Goal: Information Seeking & Learning: Learn about a topic

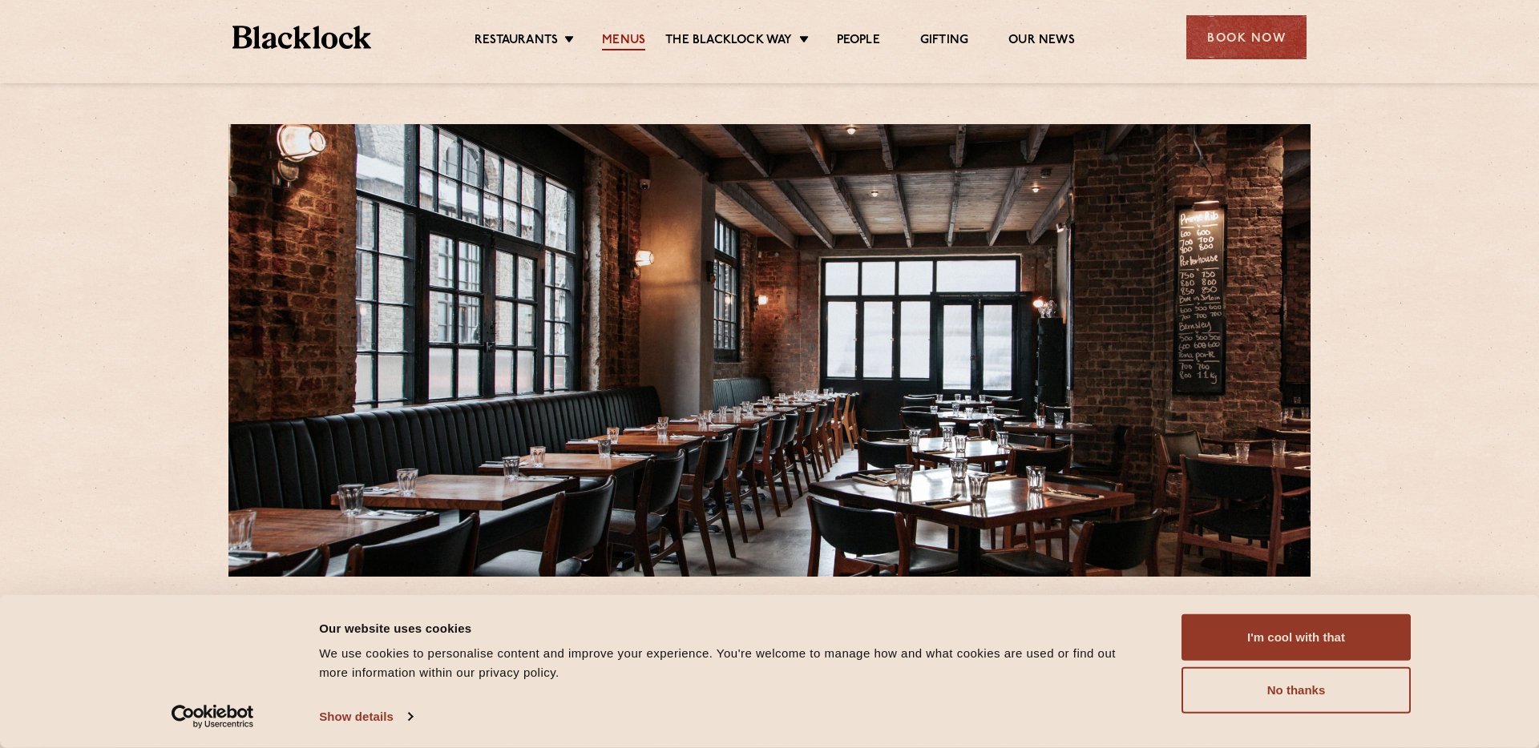
click at [626, 42] on link "Menus" at bounding box center [623, 42] width 43 height 18
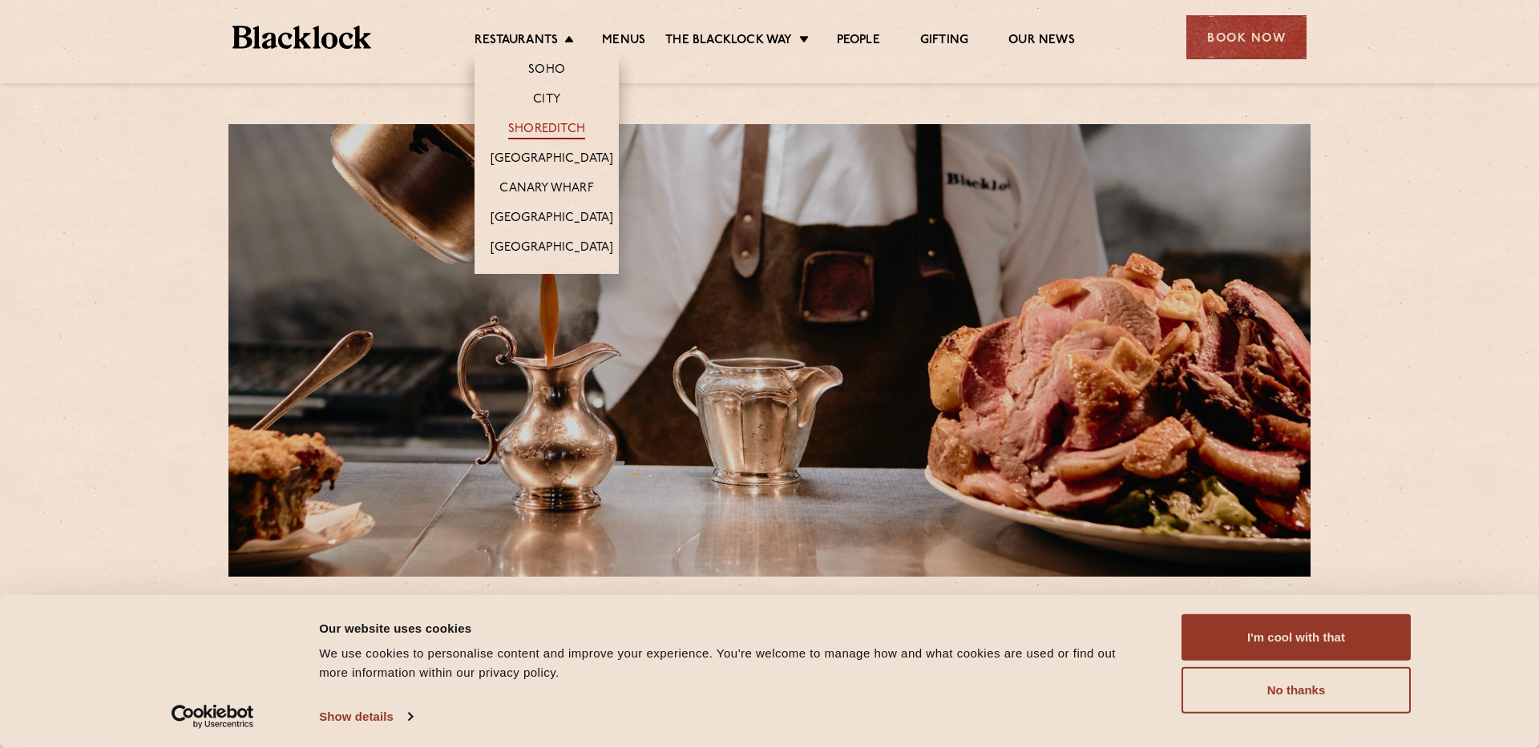
click at [563, 127] on link "Shoreditch" at bounding box center [546, 131] width 77 height 18
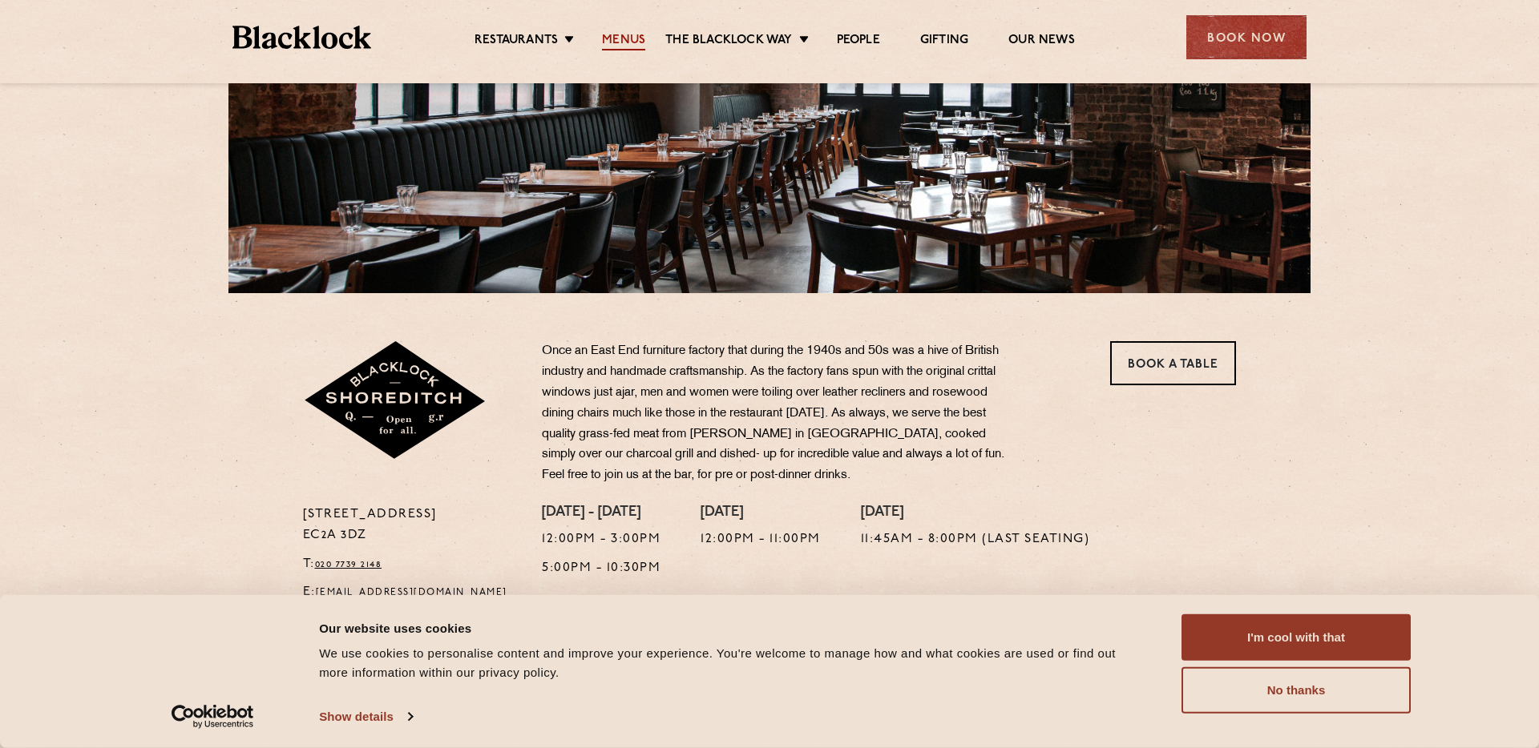
scroll to position [688, 0]
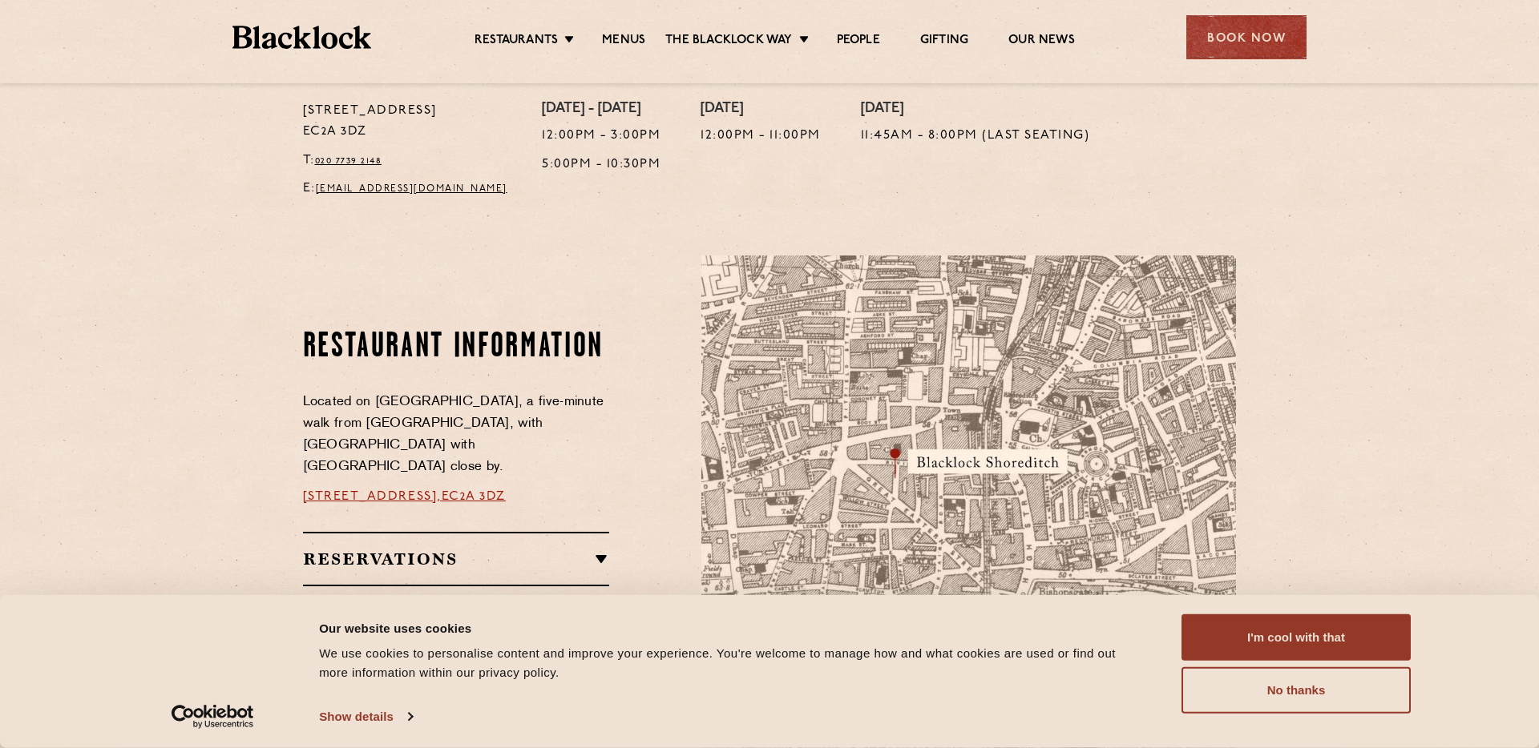
click at [645, 40] on li "Menus" at bounding box center [623, 42] width 83 height 18
click at [621, 37] on link "Menus" at bounding box center [623, 42] width 43 height 18
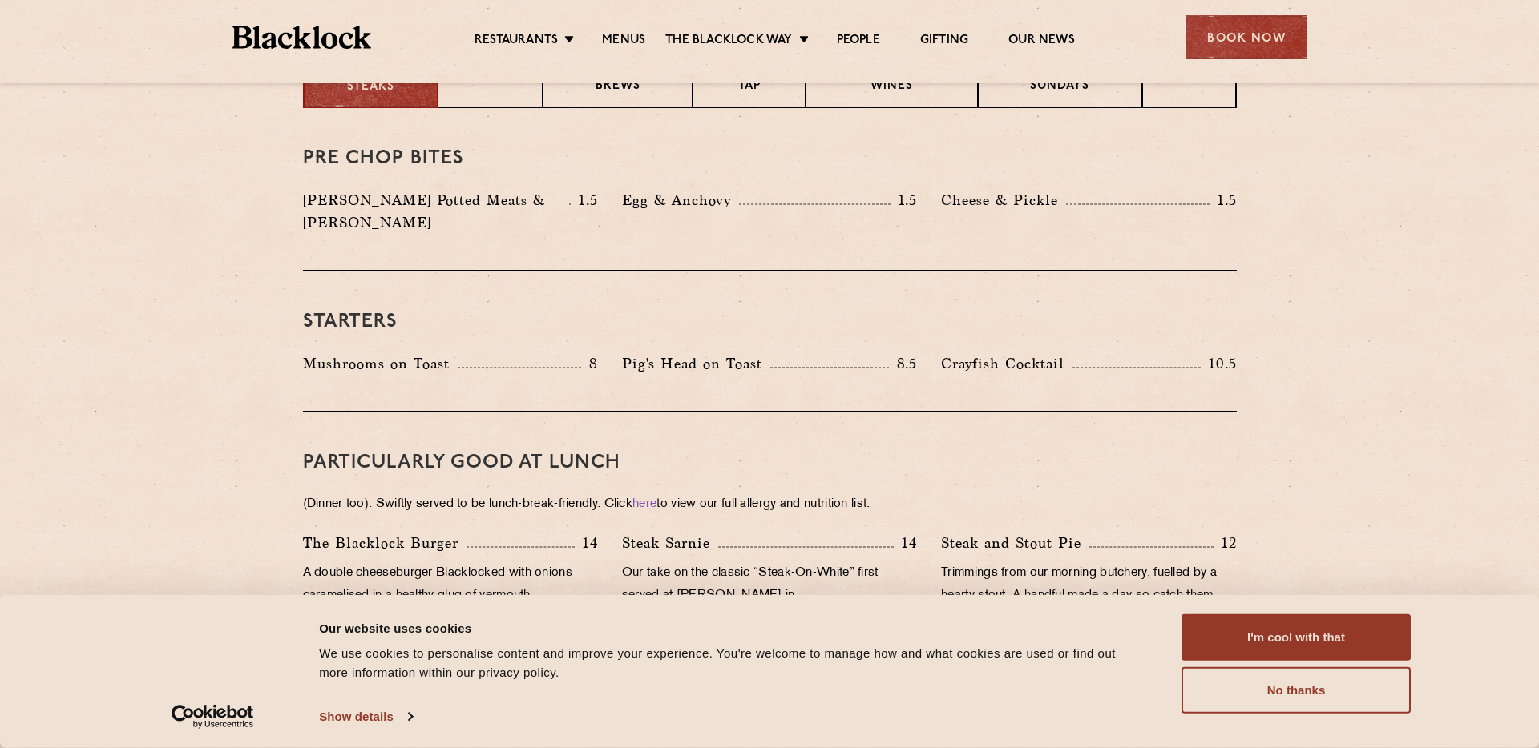
scroll to position [897, 0]
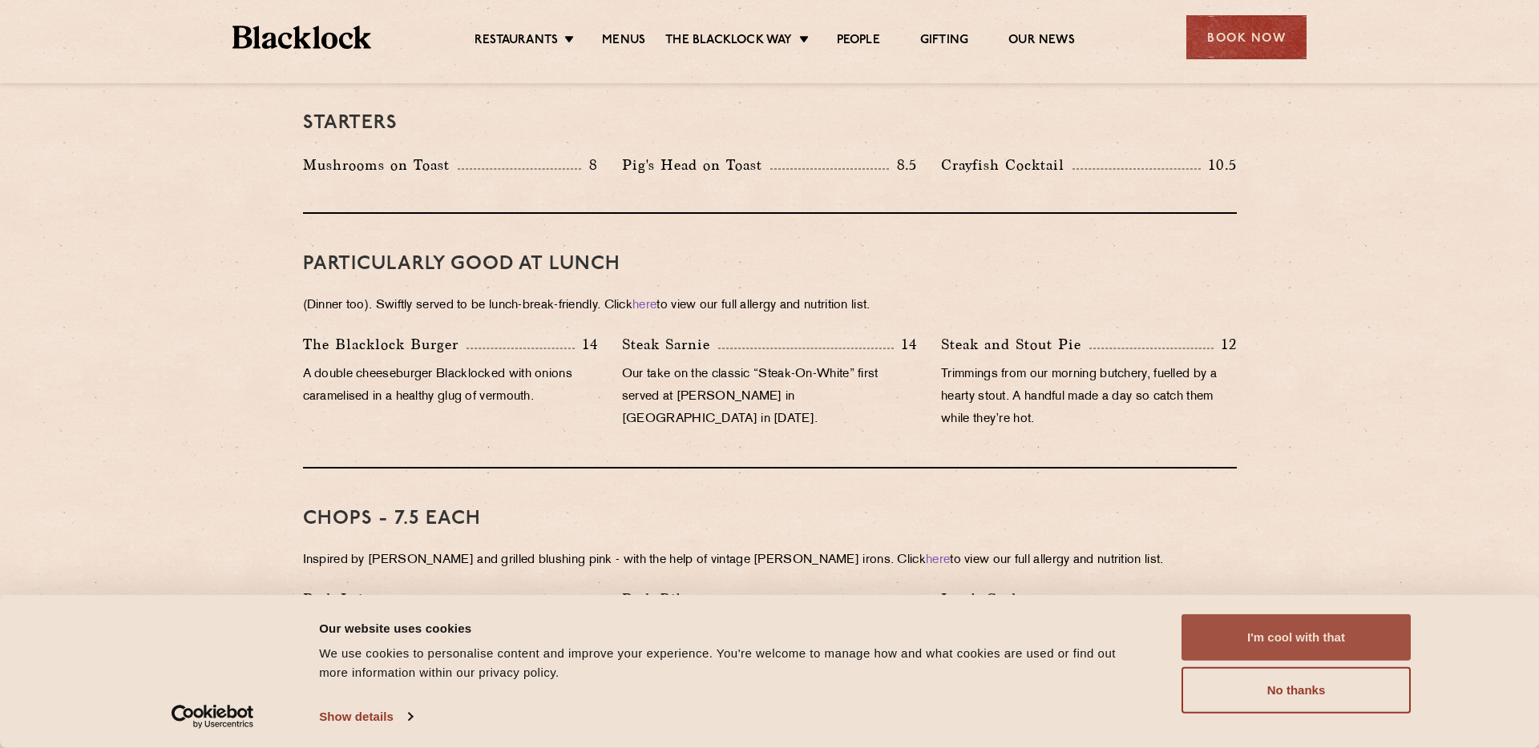
click at [1252, 623] on button "I'm cool with that" at bounding box center [1295, 638] width 229 height 46
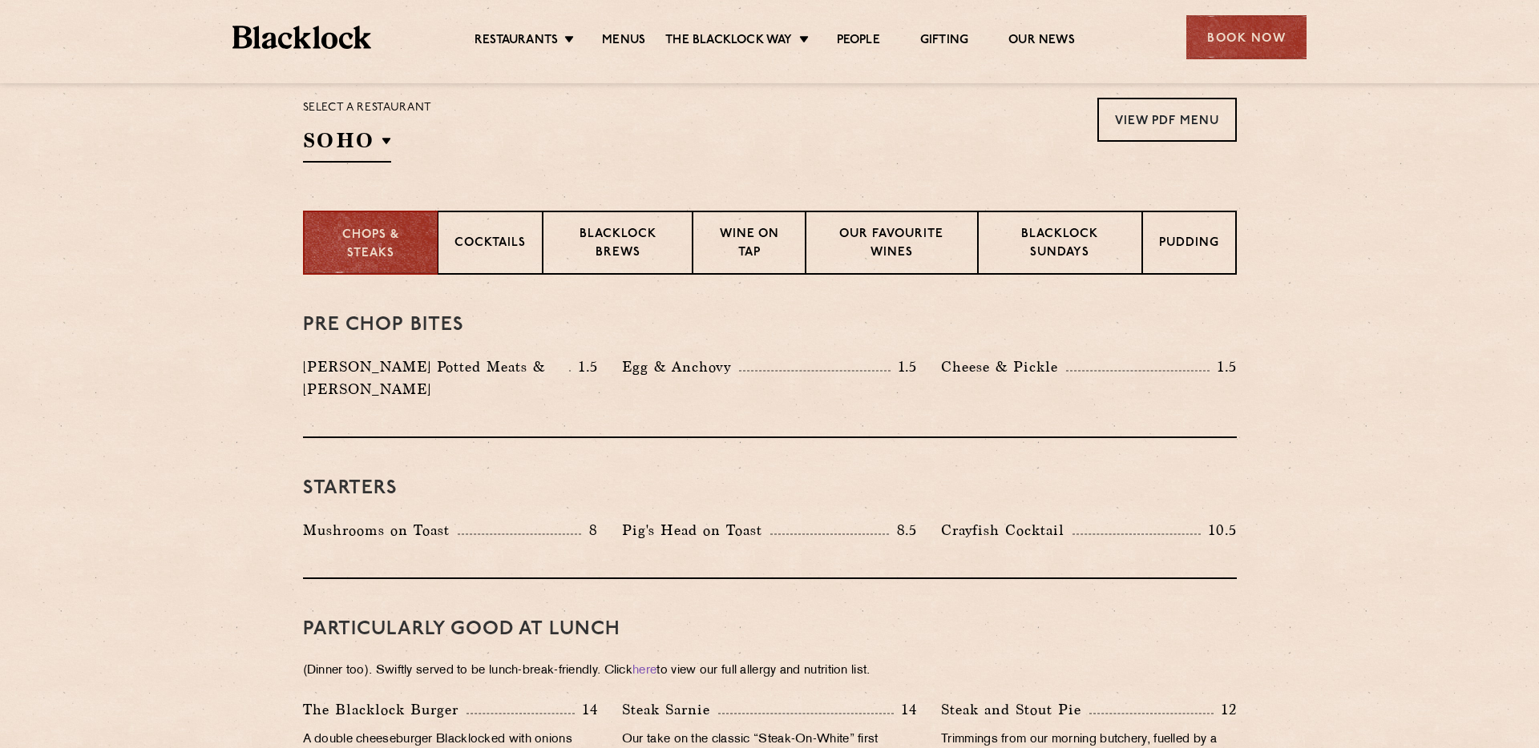
scroll to position [486, 0]
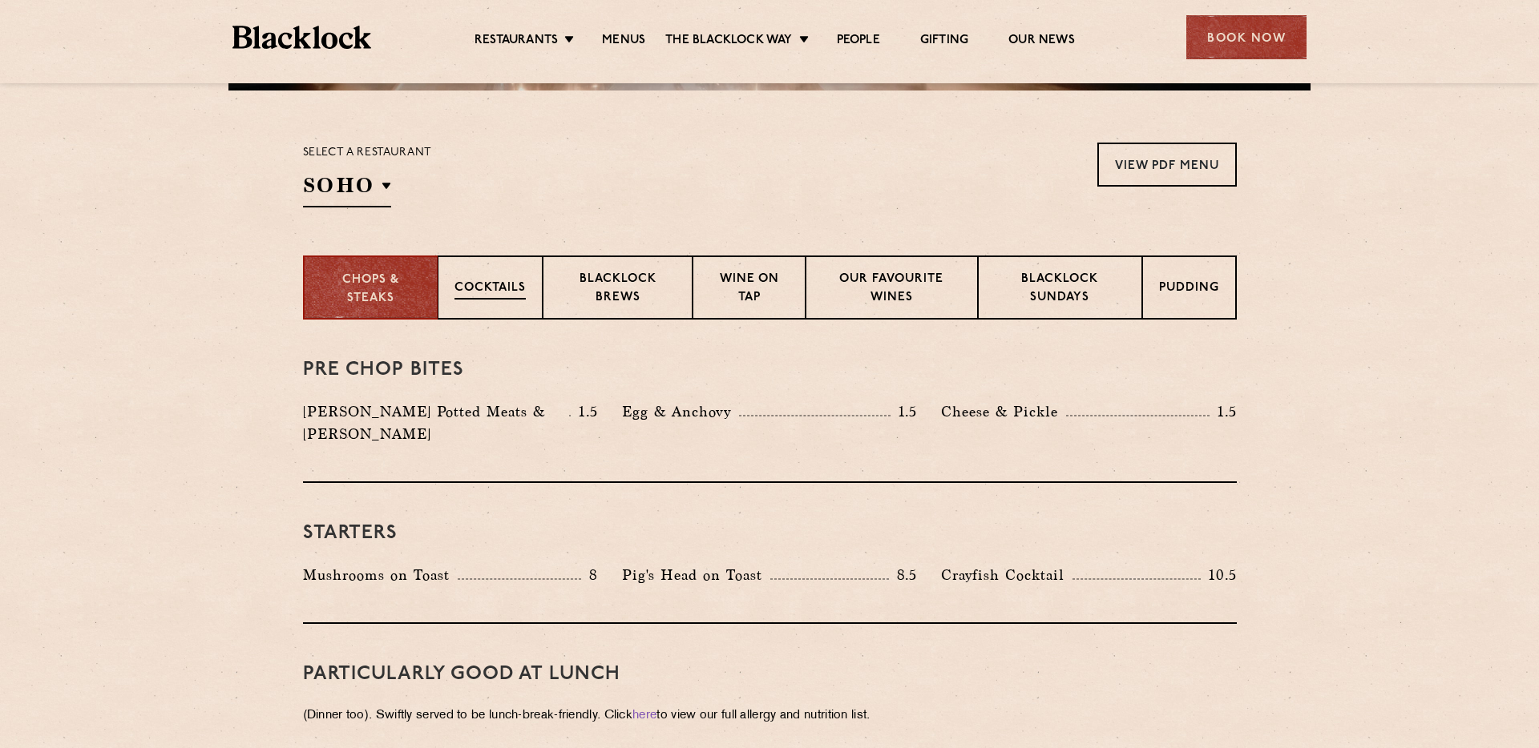
click at [491, 300] on div "Cocktails" at bounding box center [490, 288] width 105 height 64
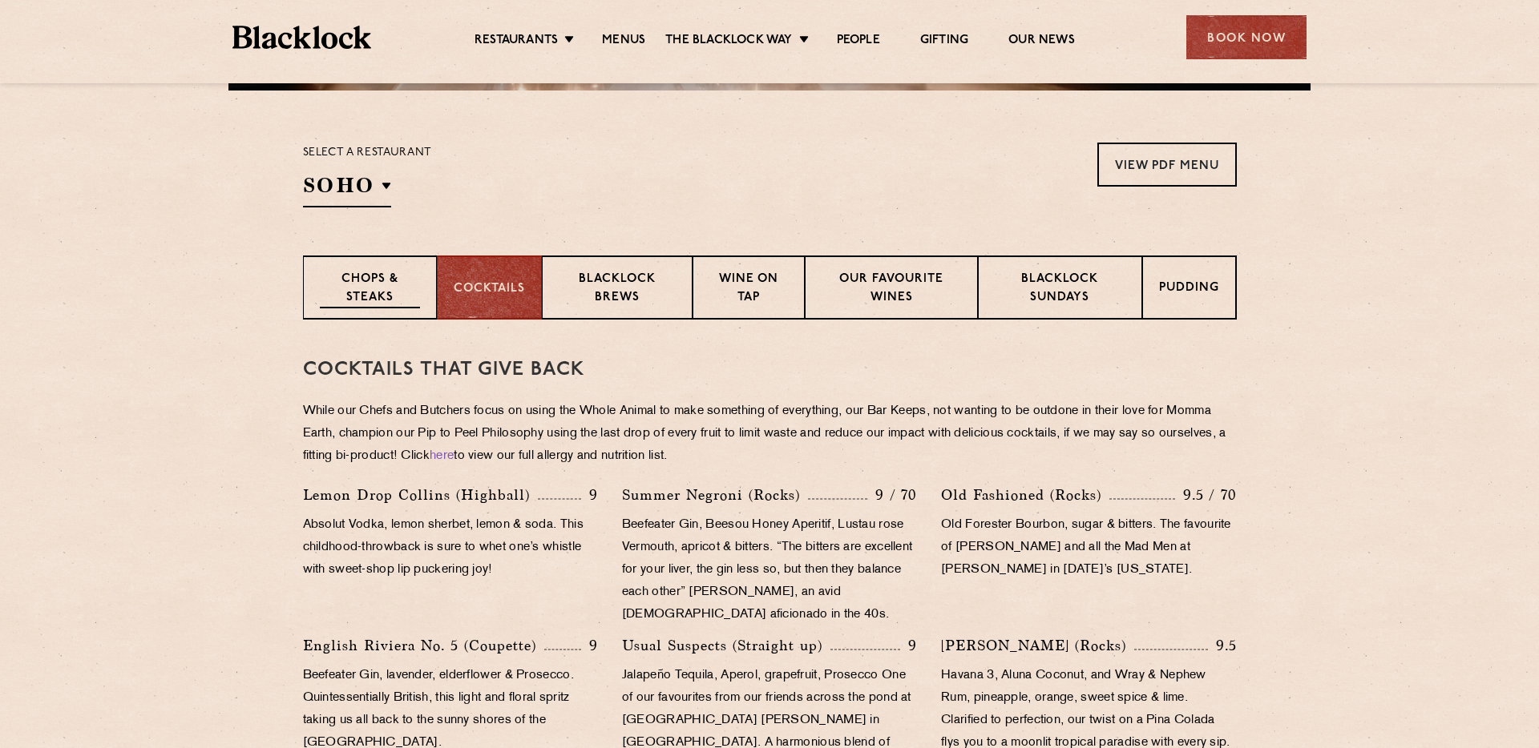
click at [381, 296] on p "Chops & Steaks" at bounding box center [370, 290] width 100 height 38
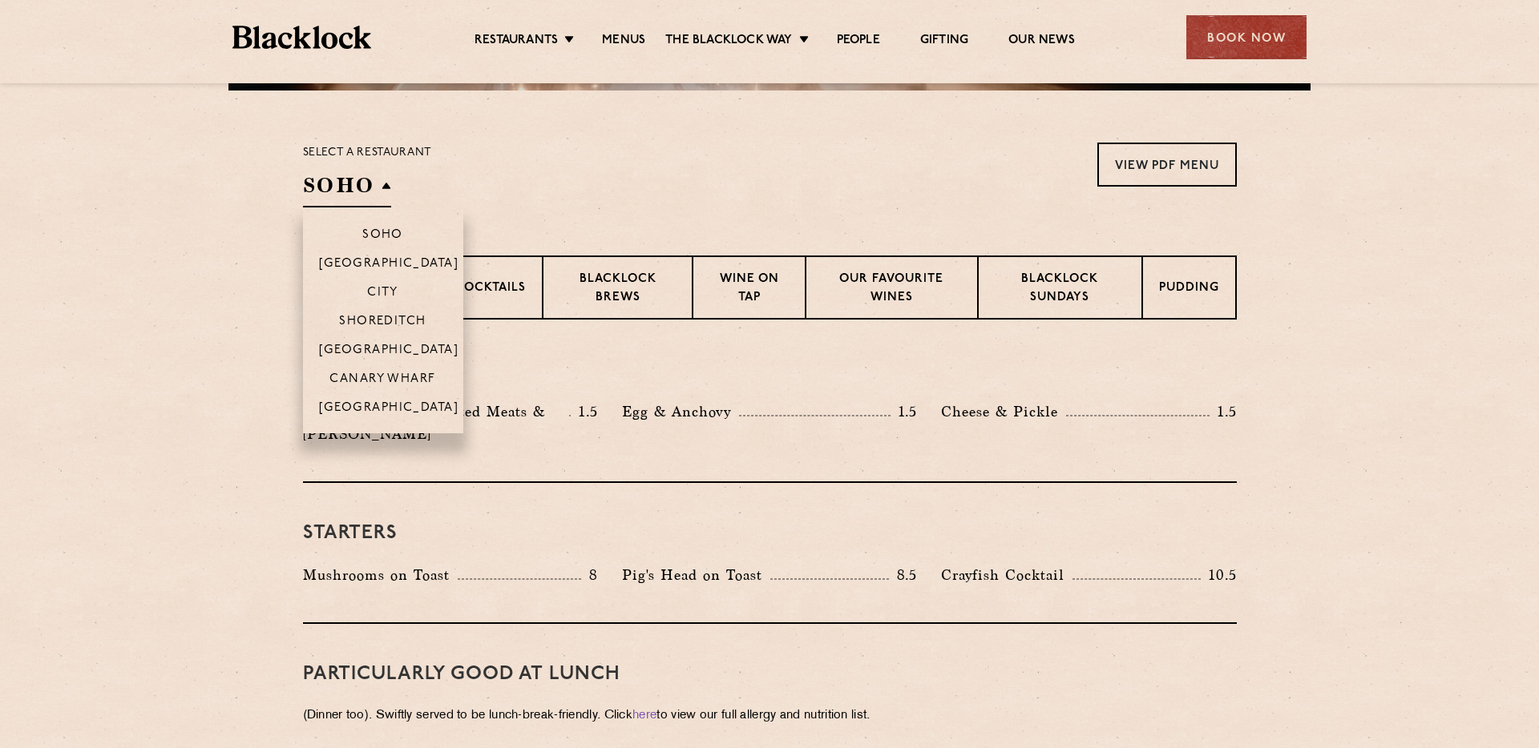
click at [363, 186] on h2 "SOHO" at bounding box center [347, 189] width 88 height 36
click at [401, 321] on p "Shoreditch" at bounding box center [382, 323] width 87 height 16
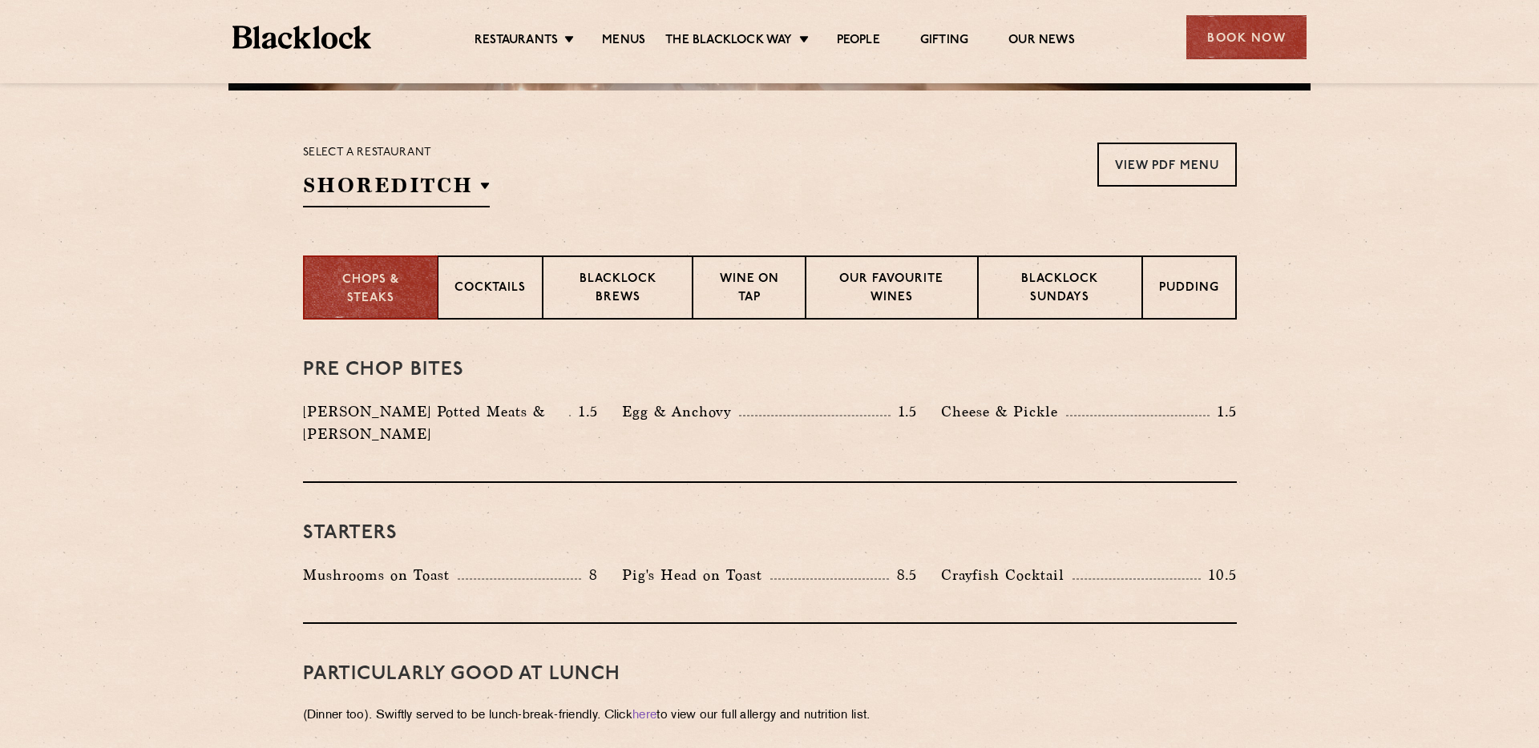
click at [610, 198] on div "Select a restaurant Shoreditch Soho Birmingham City Shoreditch Covent Garden Ca…" at bounding box center [770, 175] width 934 height 65
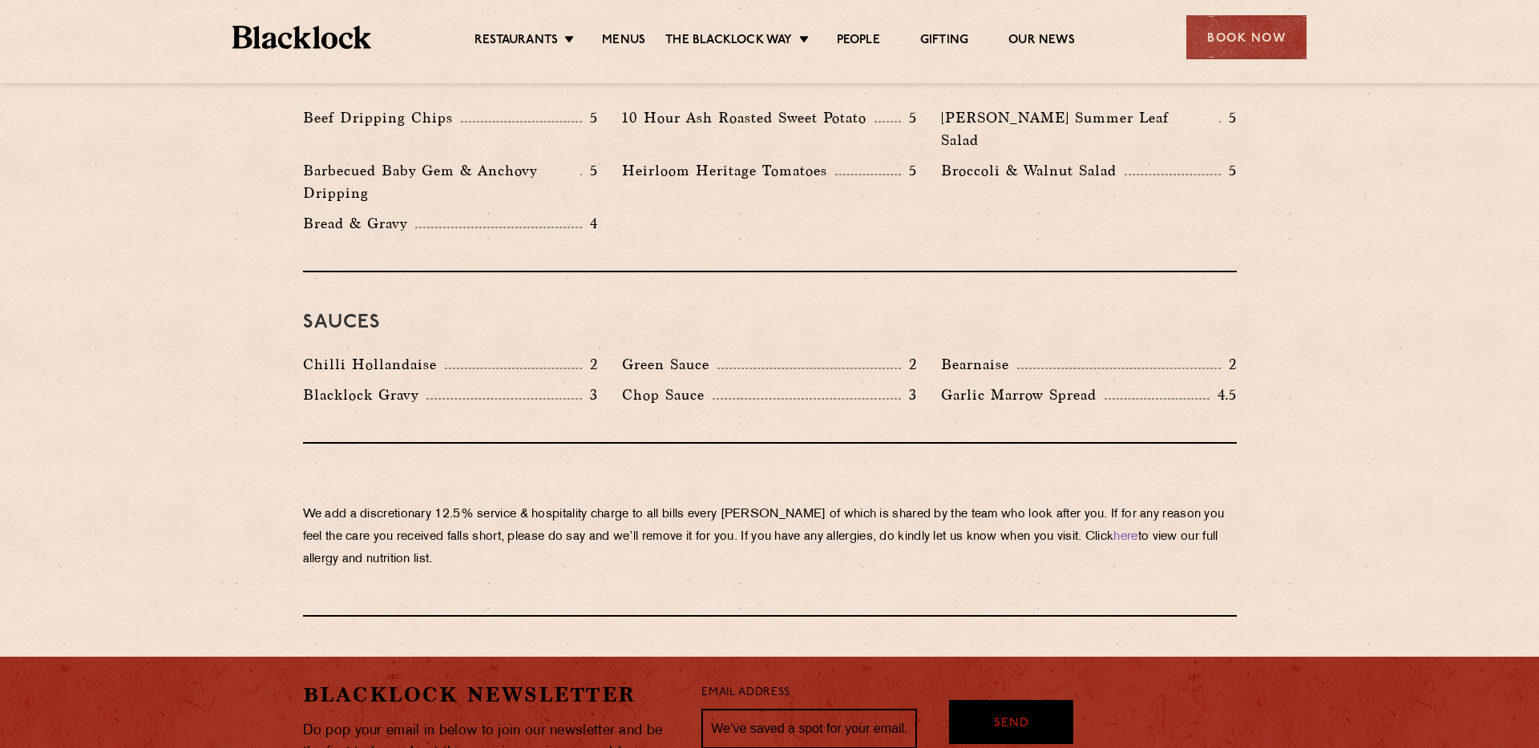
scroll to position [2551, 0]
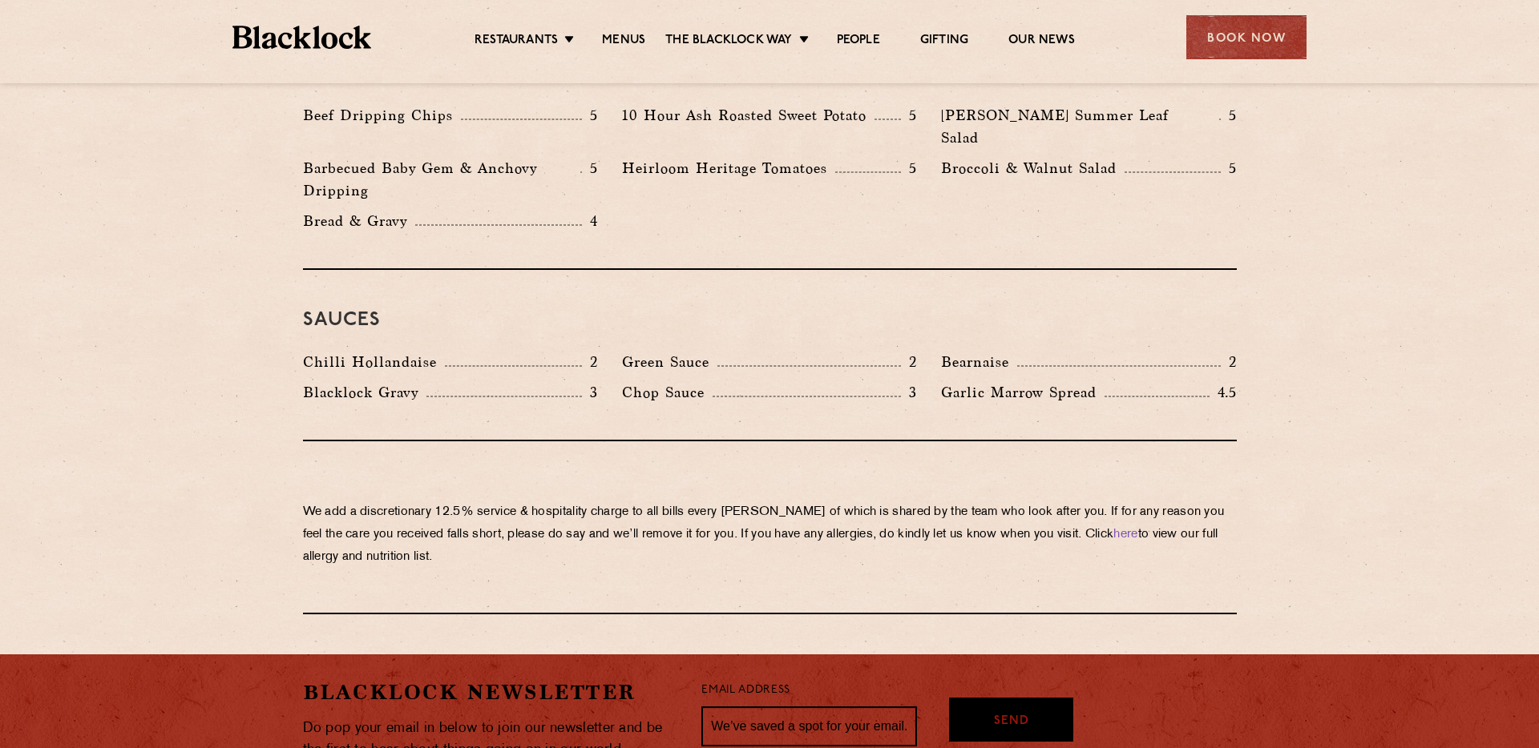
click at [393, 502] on p "We add a discretionary 12.5% service & hospitality charge to all bills every pe…" at bounding box center [770, 535] width 934 height 67
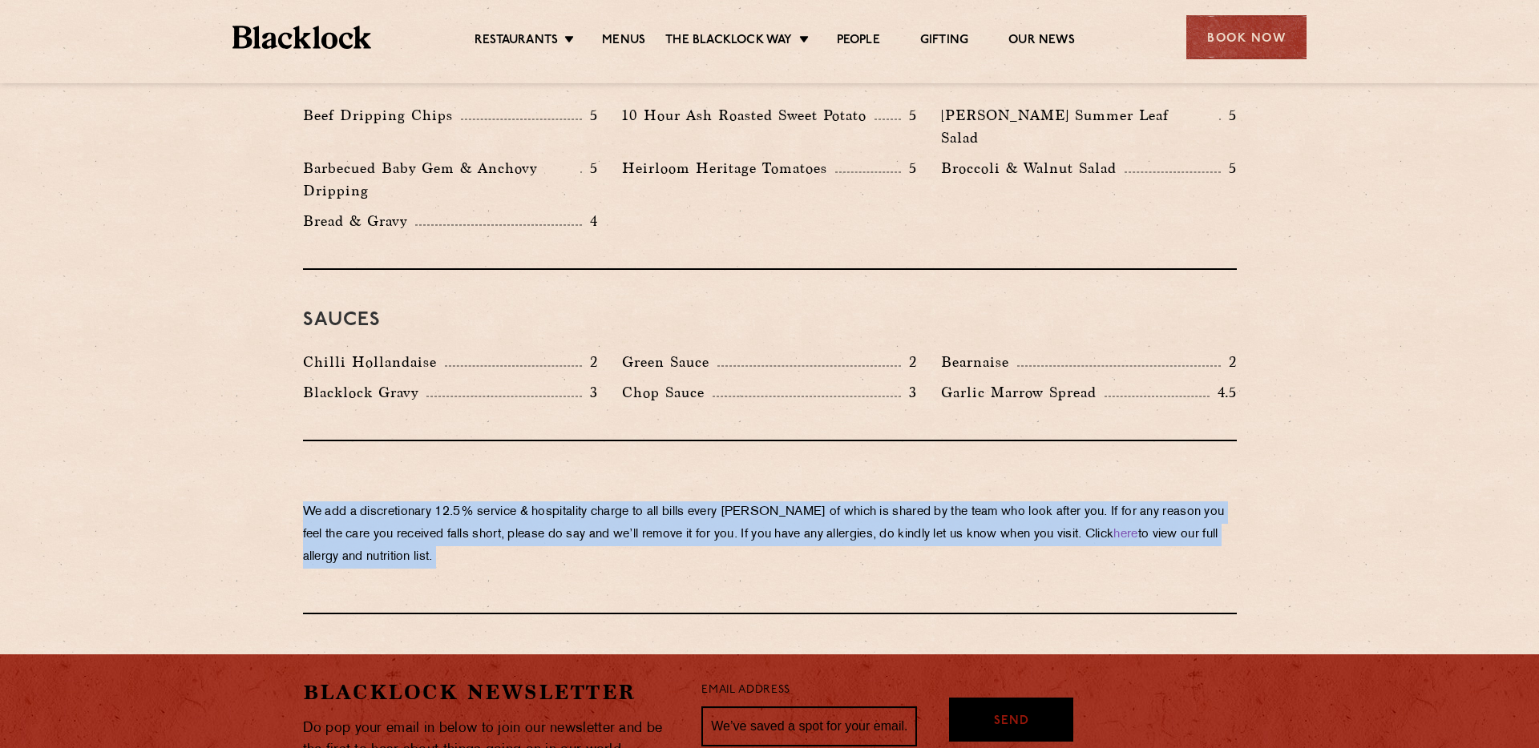
click at [393, 502] on p "We add a discretionary 12.5% service & hospitality charge to all bills every pe…" at bounding box center [770, 535] width 934 height 67
click at [303, 502] on p "We add a discretionary 12.5% service & hospitality charge to all bills every pe…" at bounding box center [770, 535] width 934 height 67
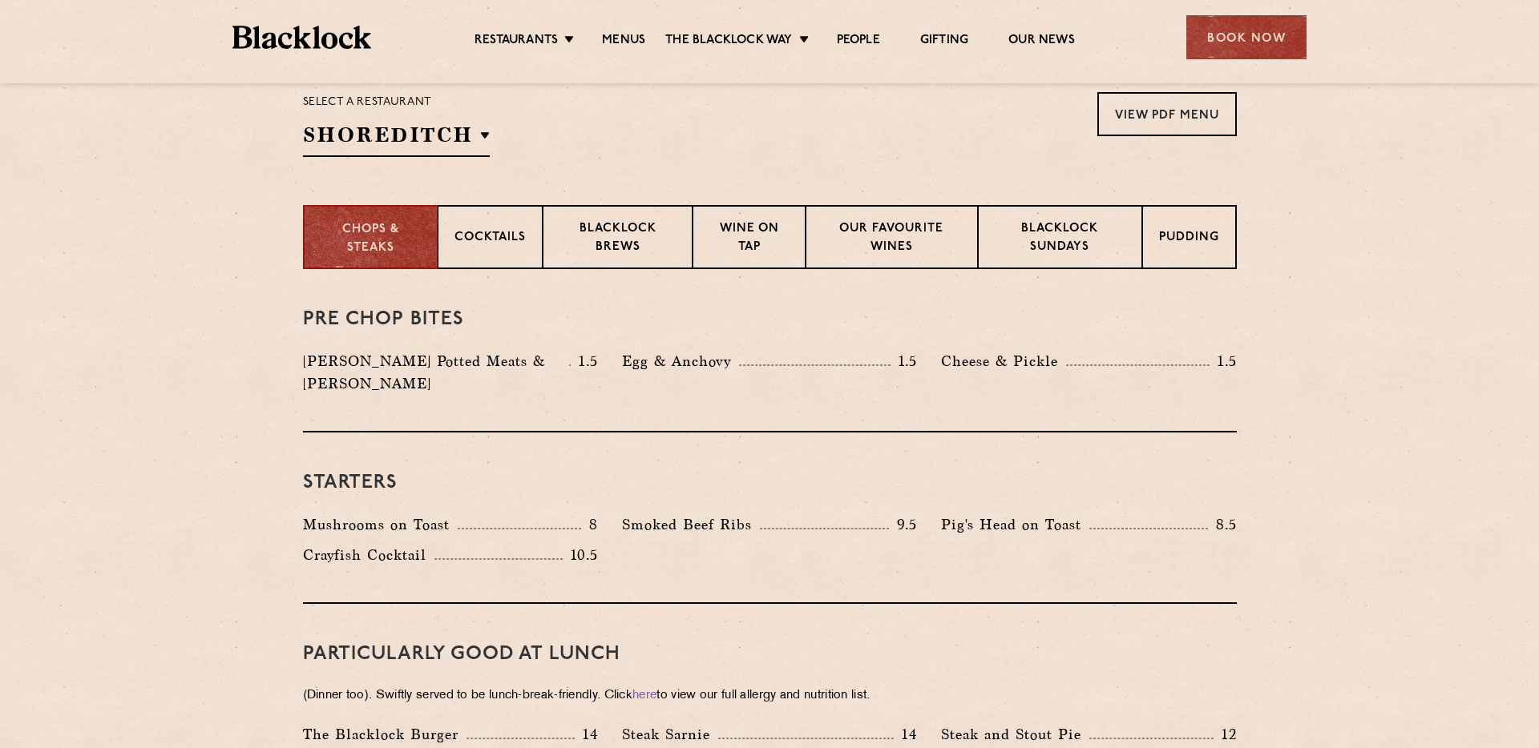
scroll to position [506, 0]
